Goal: Entertainment & Leisure: Consume media (video, audio)

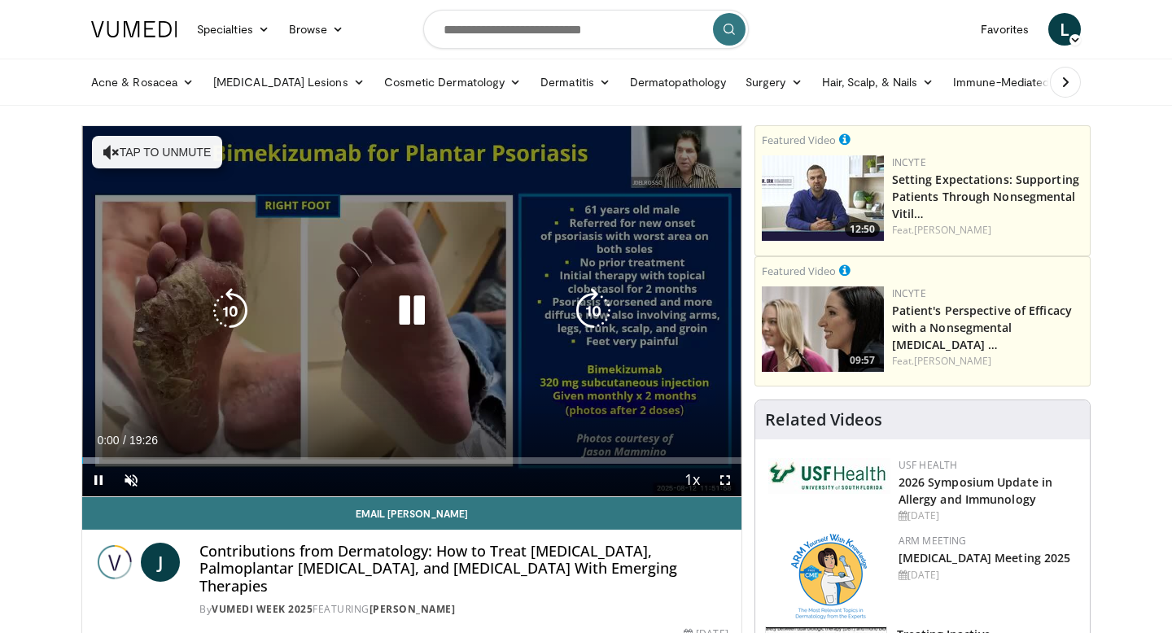
click at [159, 146] on button "Tap to unmute" at bounding box center [157, 152] width 130 height 33
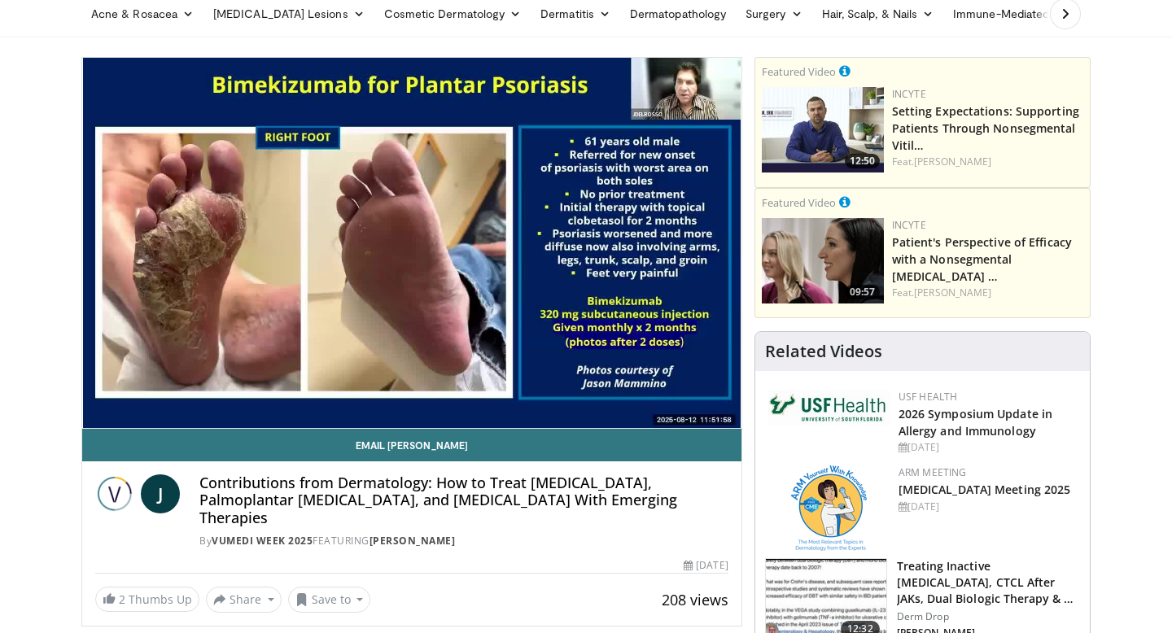
scroll to position [66, 0]
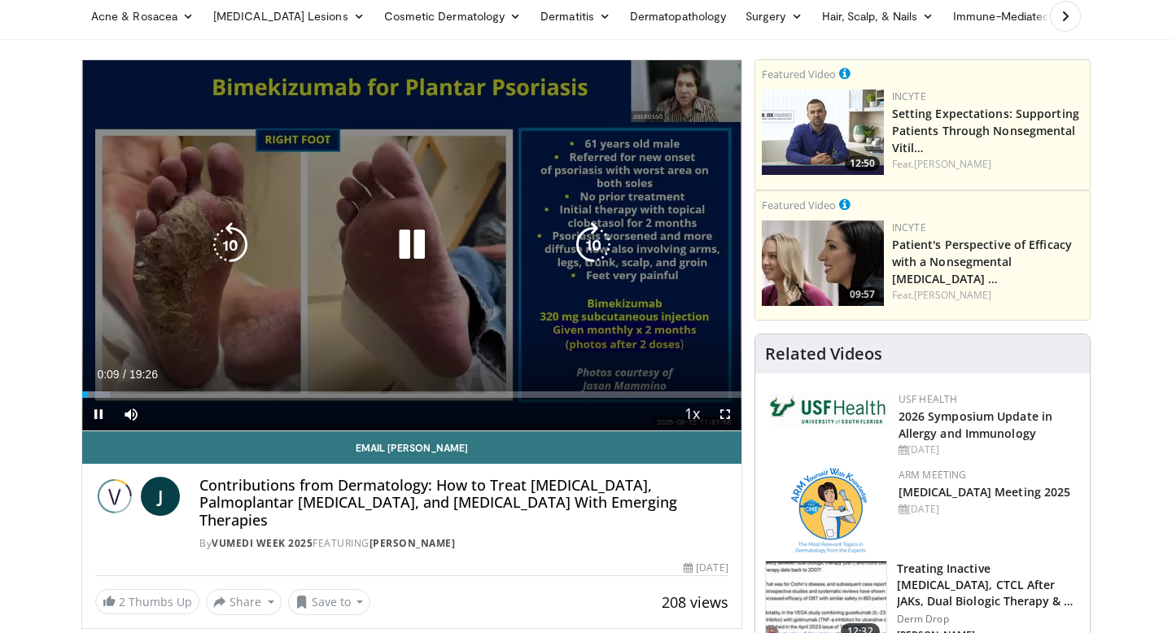
click at [583, 237] on icon "Video Player" at bounding box center [593, 245] width 46 height 46
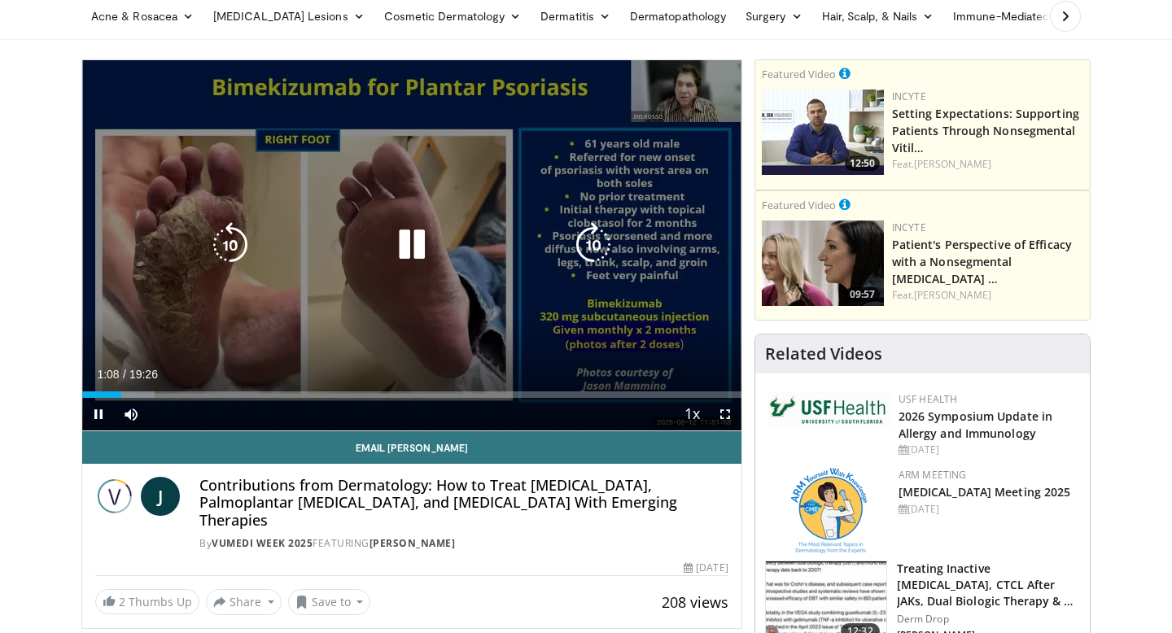
click at [596, 236] on icon "Video Player" at bounding box center [593, 245] width 46 height 46
click at [592, 242] on icon "Video Player" at bounding box center [593, 245] width 46 height 46
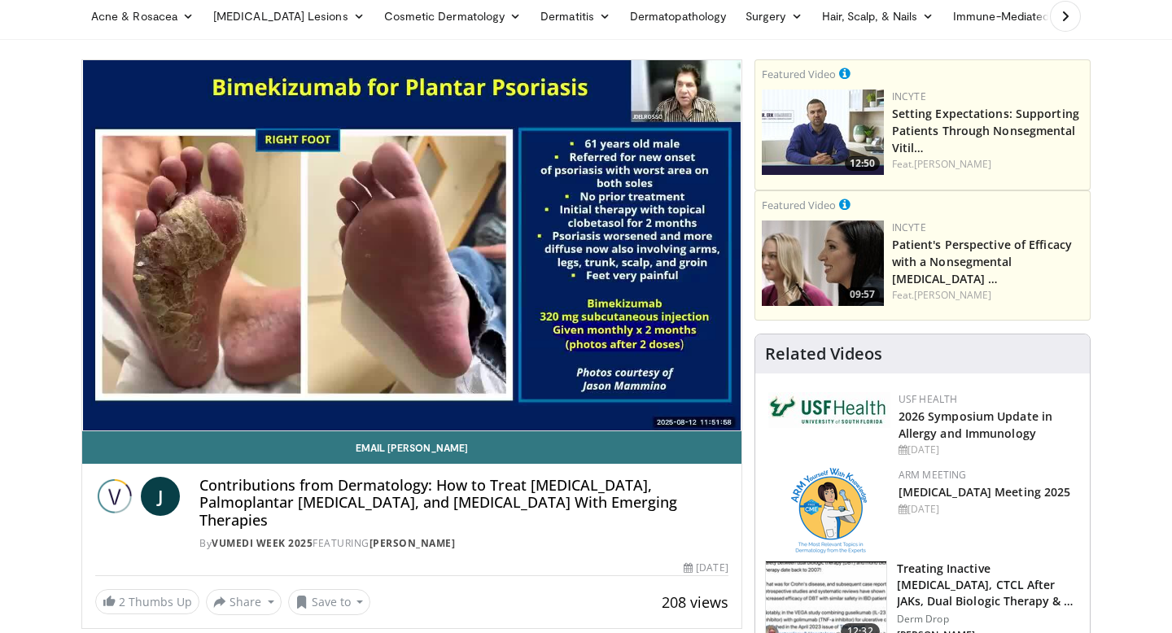
click at [592, 242] on div "40 seconds Tap to unmute" at bounding box center [411, 245] width 659 height 370
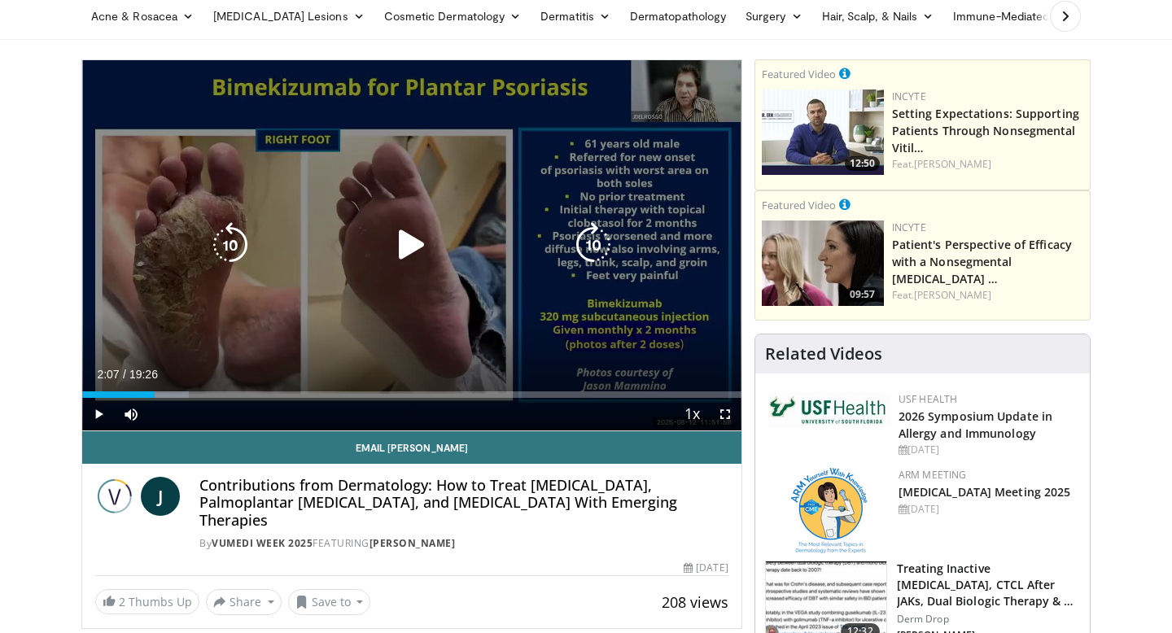
click at [410, 241] on icon "Video Player" at bounding box center [412, 245] width 46 height 46
click at [597, 243] on icon "Video Player" at bounding box center [593, 245] width 46 height 46
click at [596, 243] on icon "Video Player" at bounding box center [593, 245] width 46 height 46
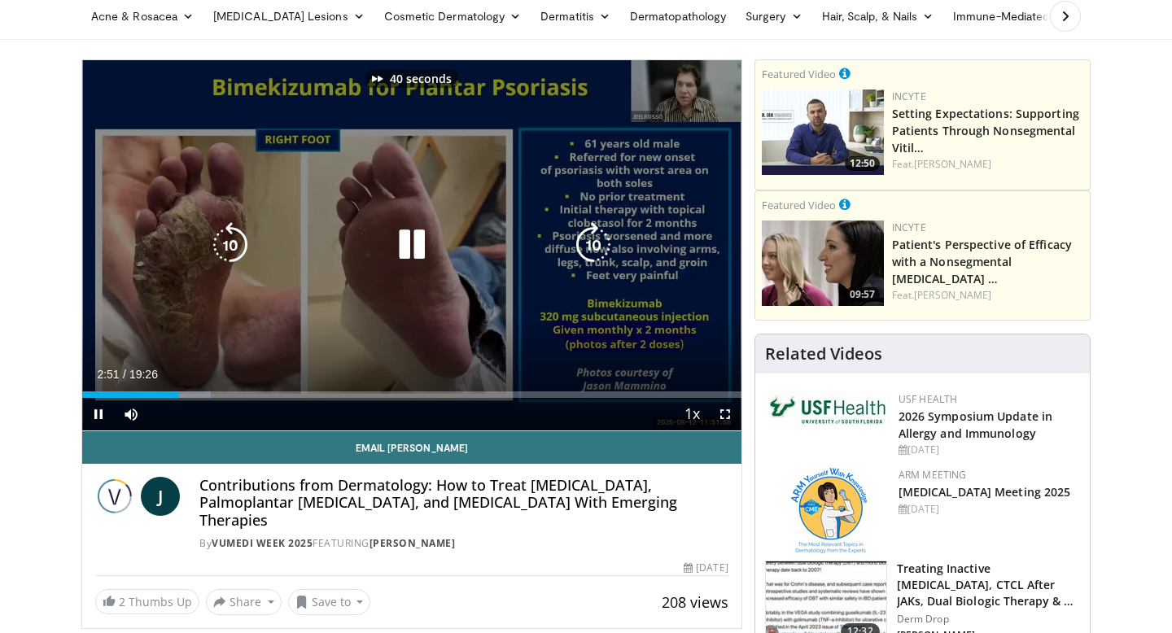
click at [596, 243] on icon "Video Player" at bounding box center [593, 245] width 46 height 46
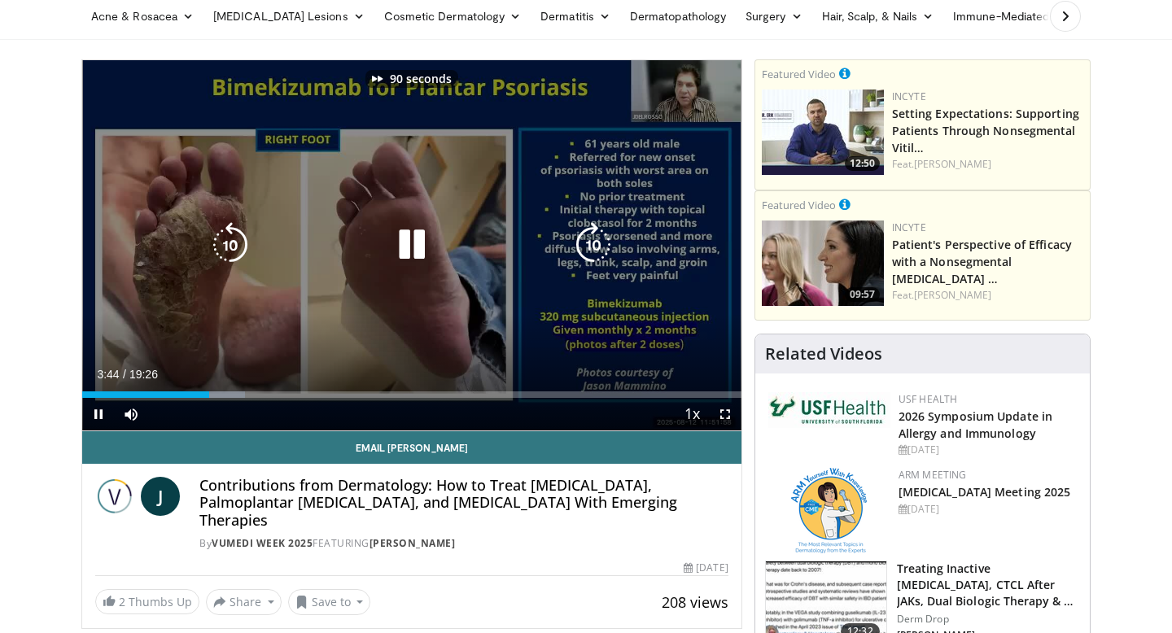
click at [596, 243] on icon "Video Player" at bounding box center [593, 245] width 46 height 46
click at [596, 241] on icon "Video Player" at bounding box center [593, 245] width 46 height 46
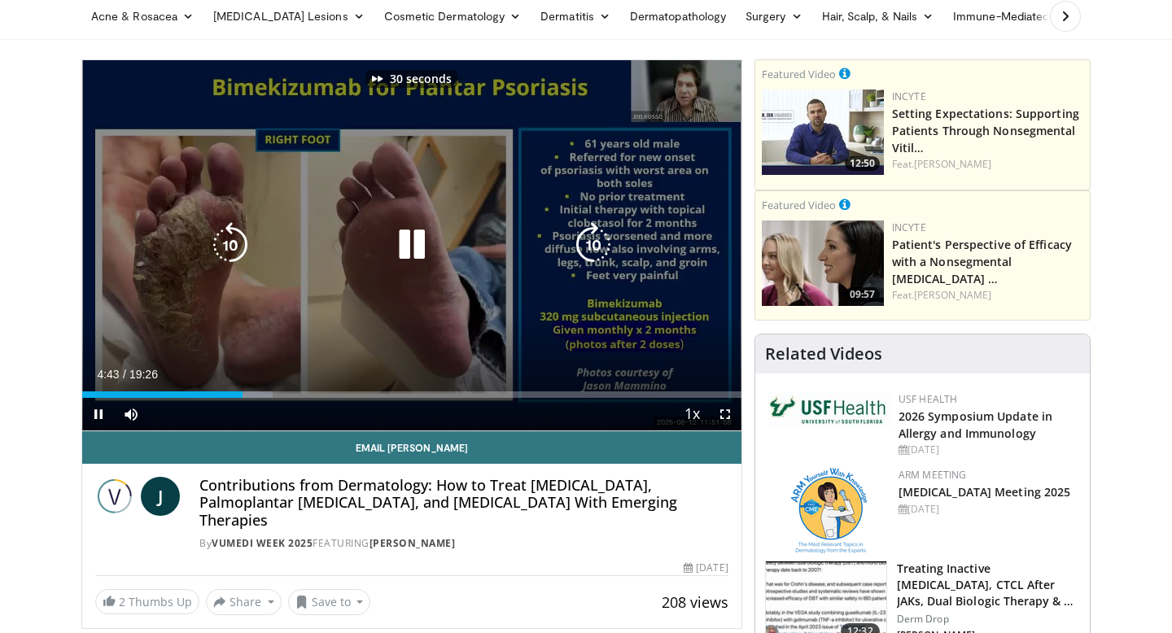
click at [596, 241] on icon "Video Player" at bounding box center [593, 245] width 46 height 46
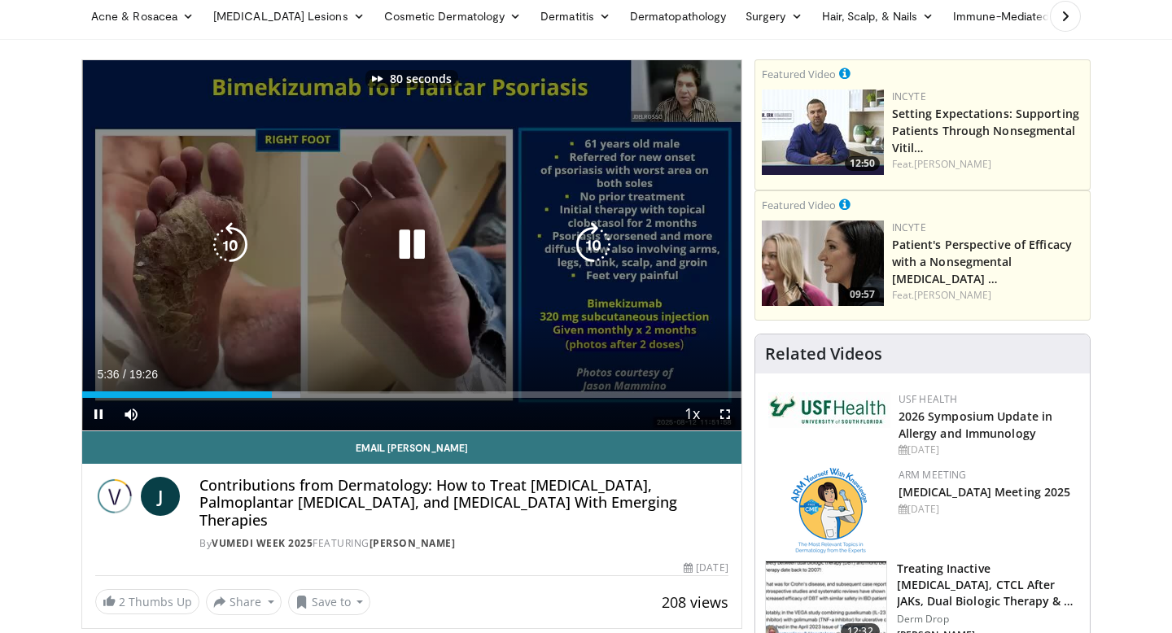
click at [596, 241] on icon "Video Player" at bounding box center [593, 245] width 46 height 46
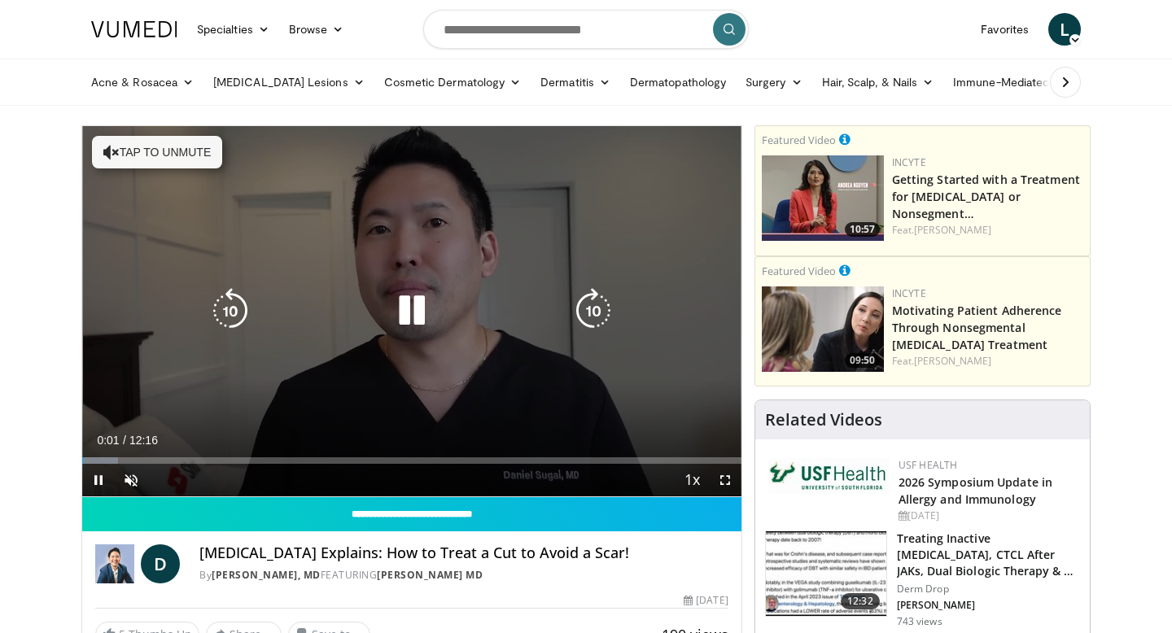
click at [138, 164] on button "Tap to unmute" at bounding box center [157, 152] width 130 height 33
click at [214, 318] on icon "Video Player" at bounding box center [230, 311] width 46 height 46
click at [590, 311] on icon "Video Player" at bounding box center [593, 311] width 46 height 46
click at [585, 308] on icon "Video Player" at bounding box center [593, 311] width 46 height 46
